Goal: Check status: Check status

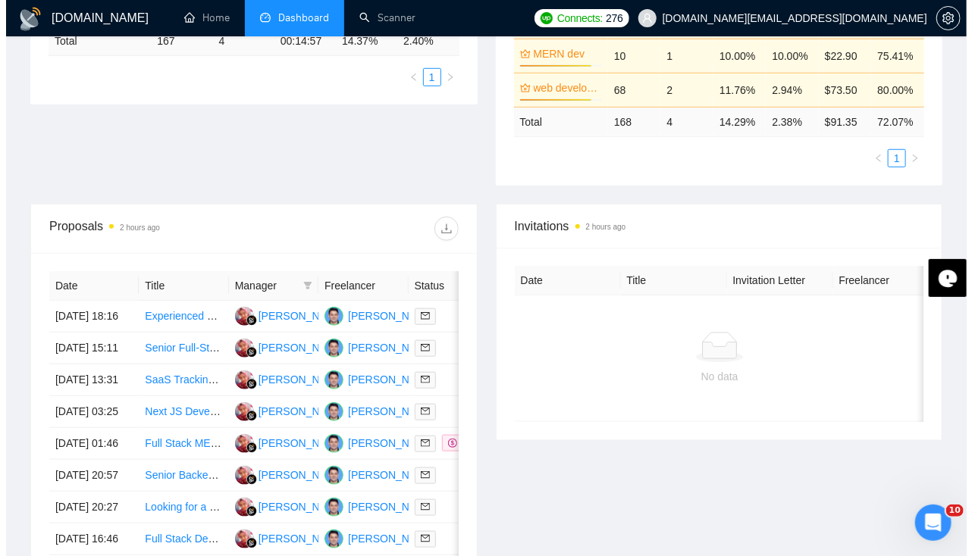
scroll to position [397, 0]
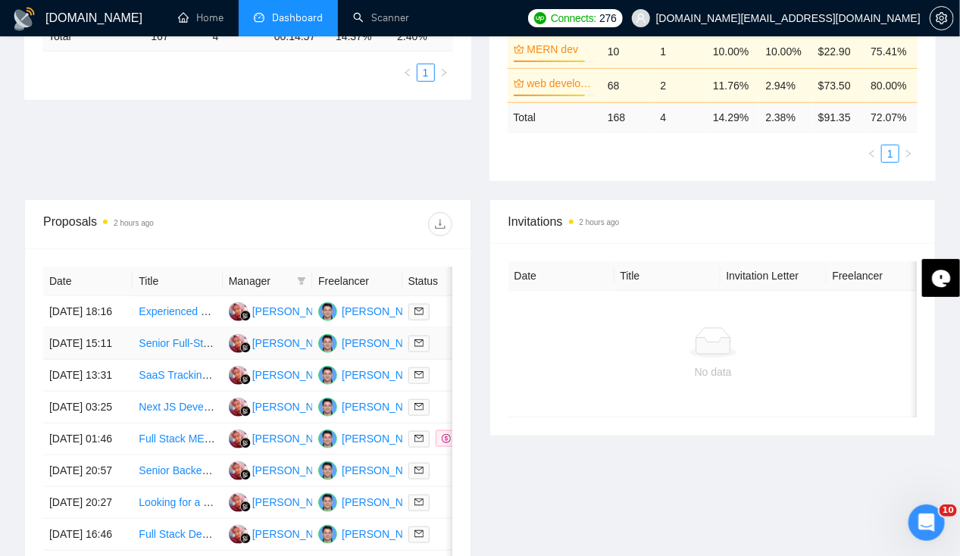
click at [82, 333] on td "04 Sep, 2025 15:11" at bounding box center [87, 344] width 89 height 32
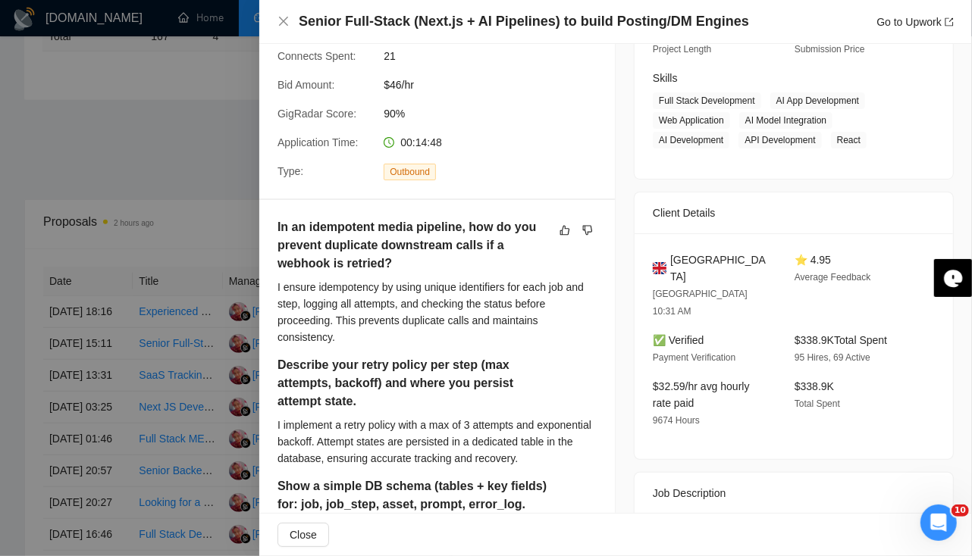
scroll to position [0, 0]
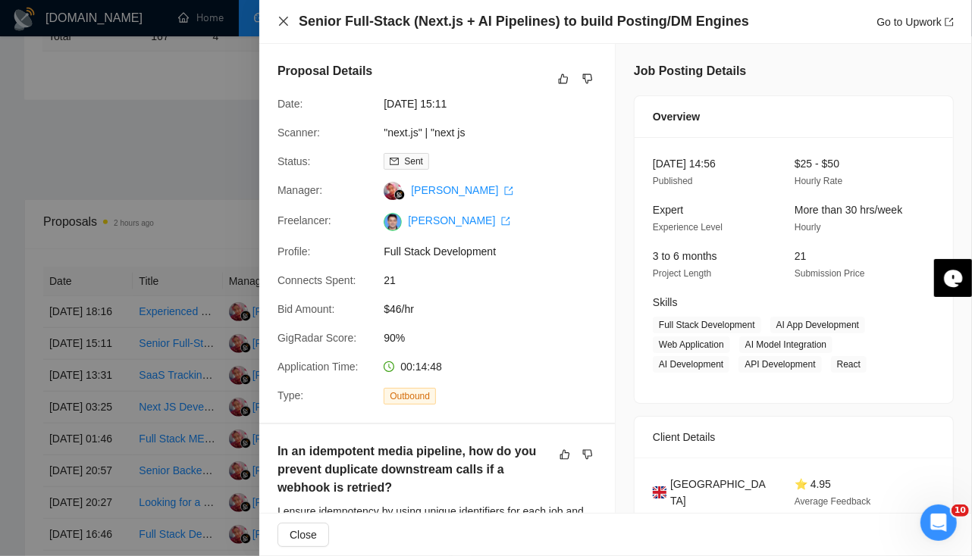
click at [283, 27] on icon "close" at bounding box center [283, 21] width 12 height 12
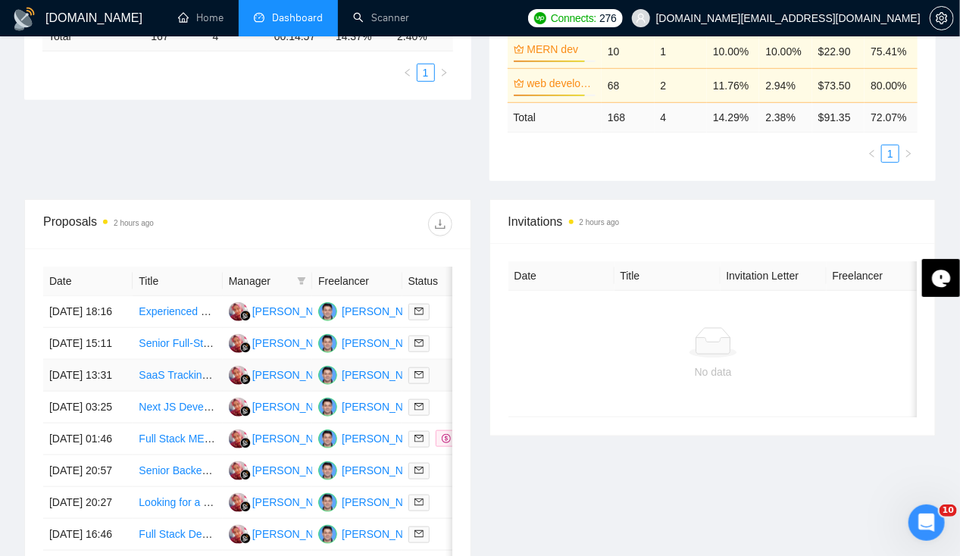
click at [111, 392] on td "[DATE] 13:31" at bounding box center [87, 376] width 89 height 32
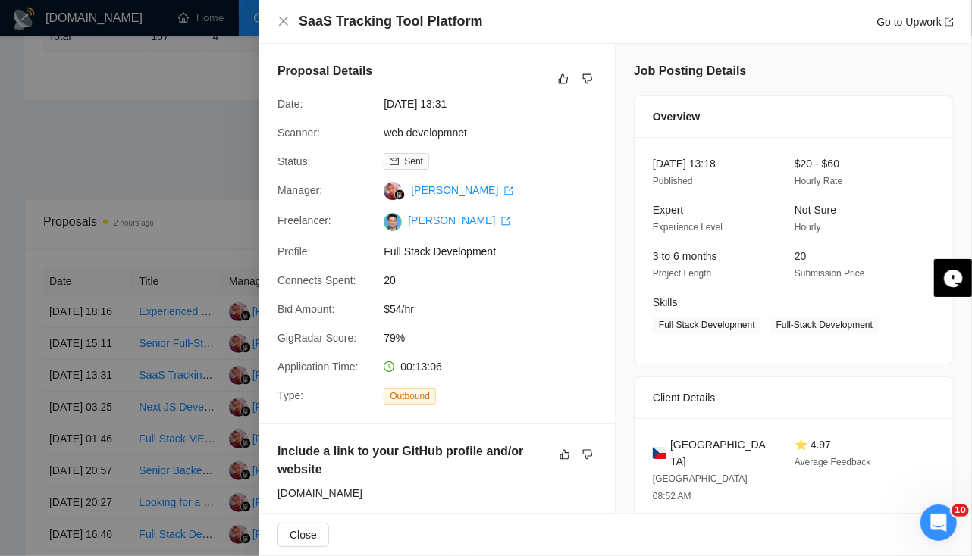
click at [94, 294] on div at bounding box center [486, 278] width 972 height 556
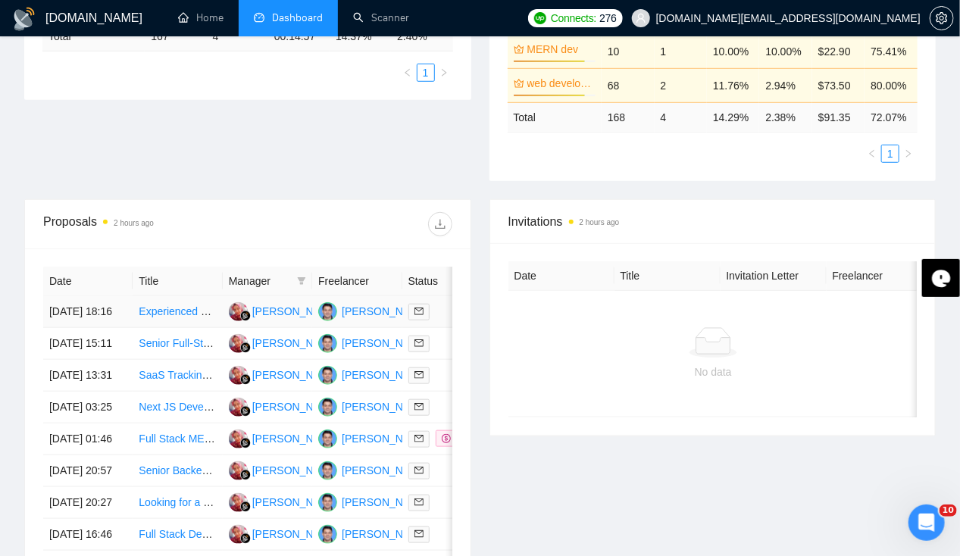
click at [94, 296] on td "04 Sep, 2025 18:16" at bounding box center [87, 312] width 89 height 32
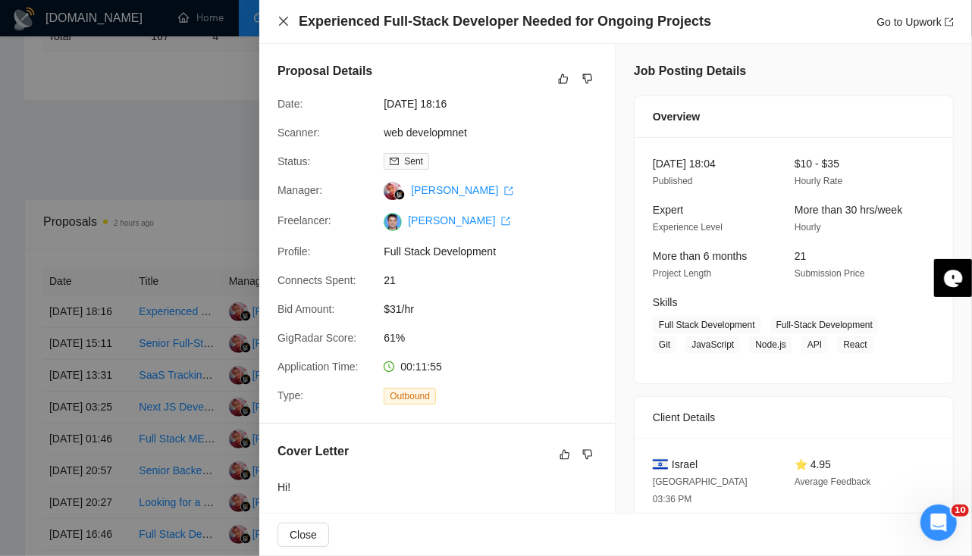
click at [289, 22] on icon "close" at bounding box center [283, 21] width 12 height 12
